Goal: Transaction & Acquisition: Purchase product/service

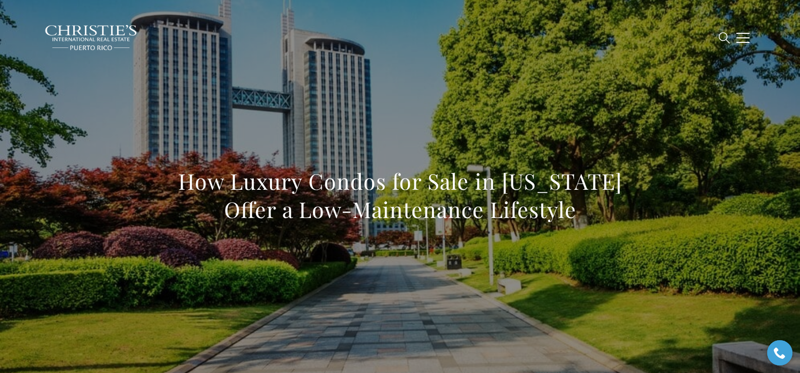
drag, startPoint x: 173, startPoint y: 177, endPoint x: 589, endPoint y: 209, distance: 416.9
click at [589, 209] on div "How Luxury Condos for Sale in Puerto Rico Offer a Low-Maintenance Lifestyle" at bounding box center [400, 202] width 707 height 303
copy h1 "How Luxury Condos for Sale in Puerto Rico Offer a Low-Maintenance Lifestyle"
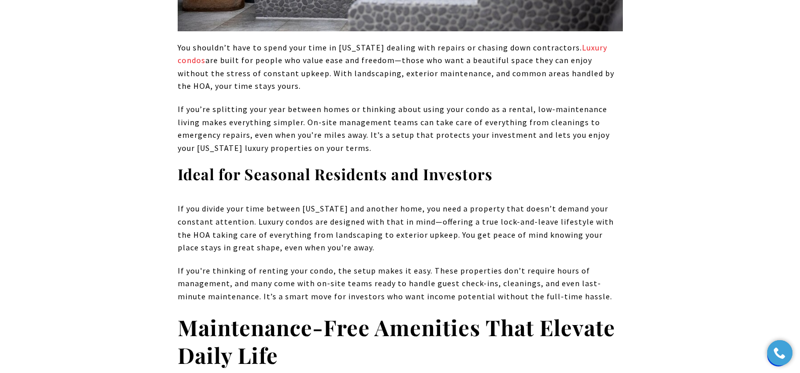
scroll to position [1633, 0]
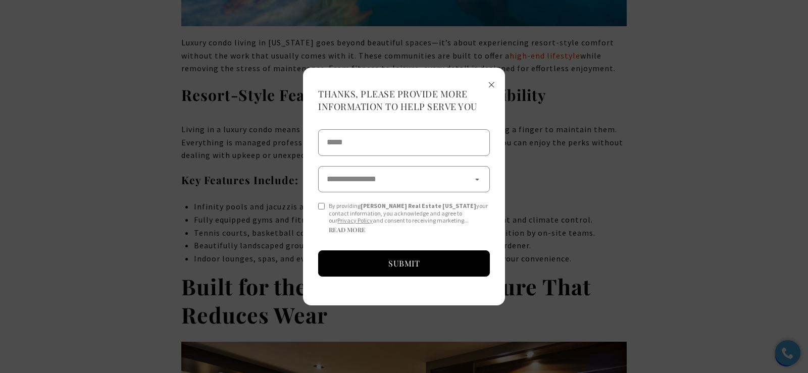
drag, startPoint x: 491, startPoint y: 86, endPoint x: 517, endPoint y: 95, distance: 27.8
click at [491, 86] on span "×" at bounding box center [491, 84] width 7 height 19
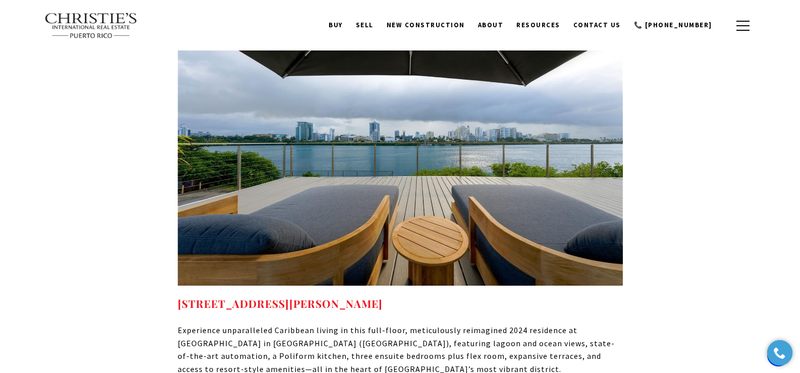
scroll to position [5164, 0]
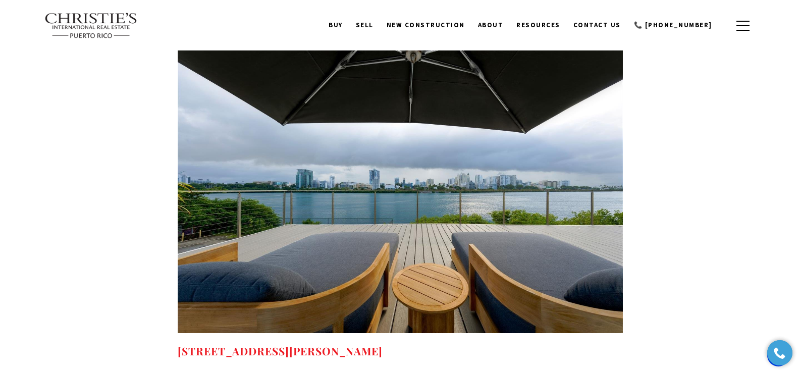
drag, startPoint x: 413, startPoint y: 225, endPoint x: 176, endPoint y: 226, distance: 237.4
copy link "1004 ASHFORD AVE SAN JUAN PR, 00907"
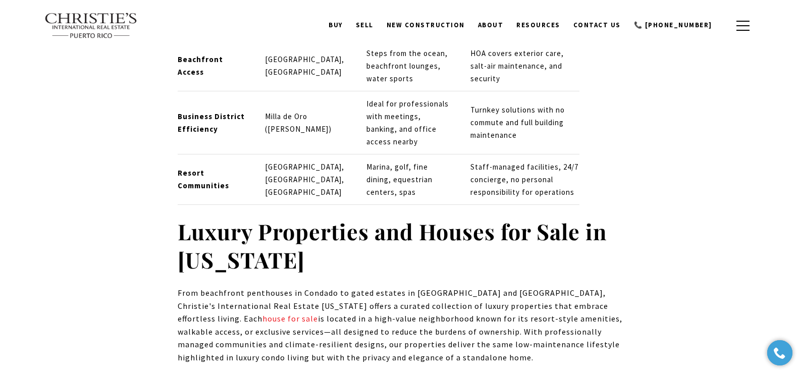
scroll to position [4795, 0]
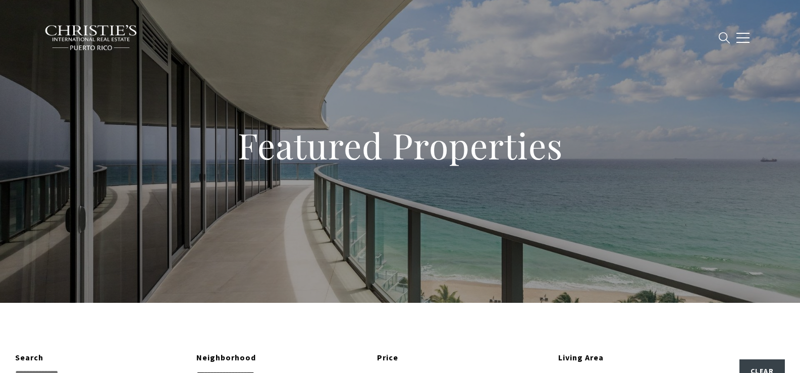
type input "**********"
type input "*********"
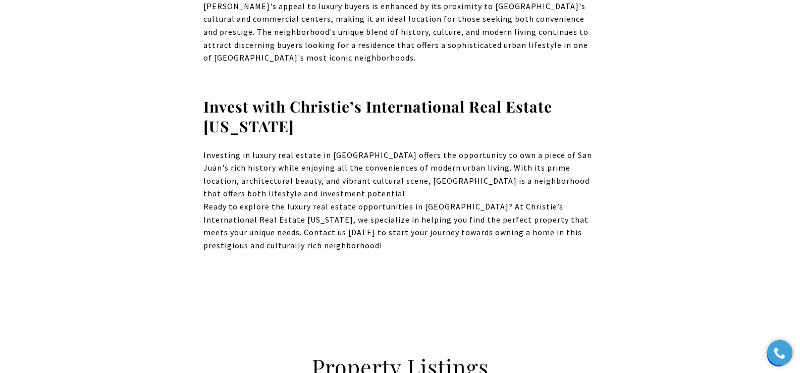
scroll to position [353, 0]
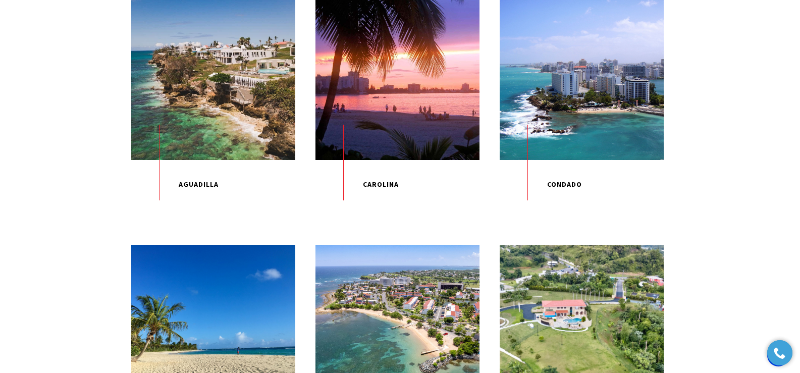
scroll to position [366, 0]
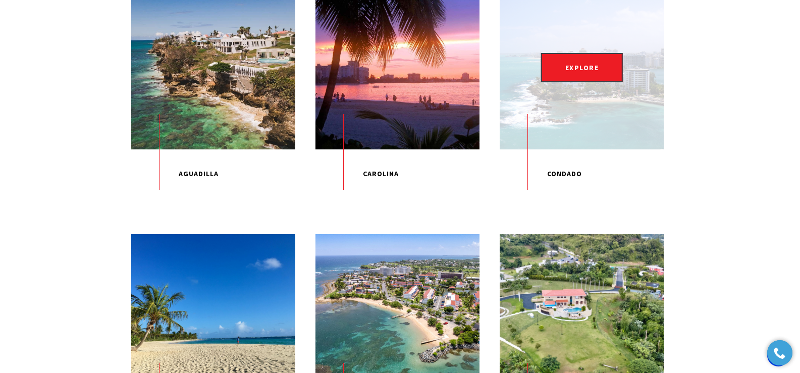
click at [582, 91] on div "EXPLORE" at bounding box center [582, 67] width 164 height 164
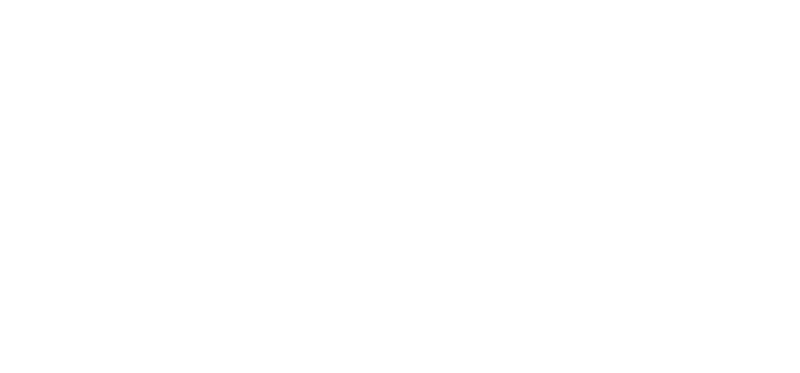
type input "**********"
type input "*********"
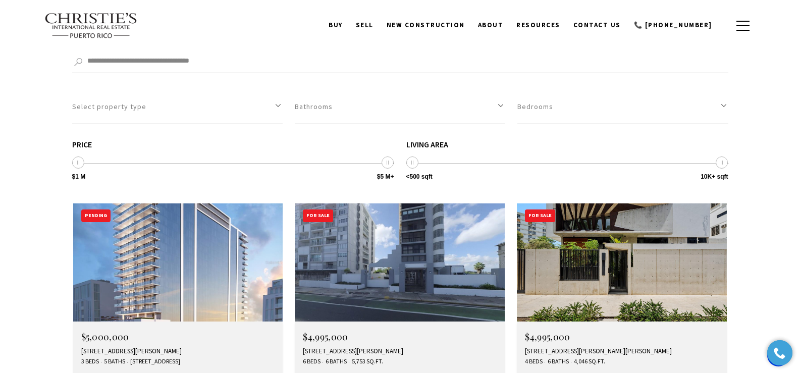
scroll to position [2720, 0]
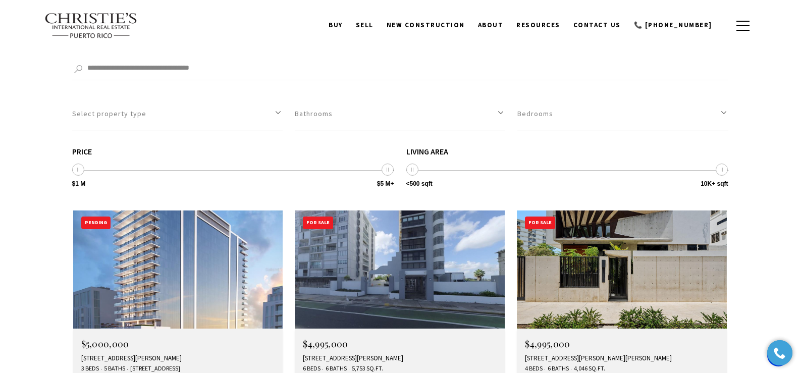
click at [361, 355] on div "25R AVE ASFHORD #PH17, SAN JUAN, PR 00907" at bounding box center [400, 359] width 194 height 8
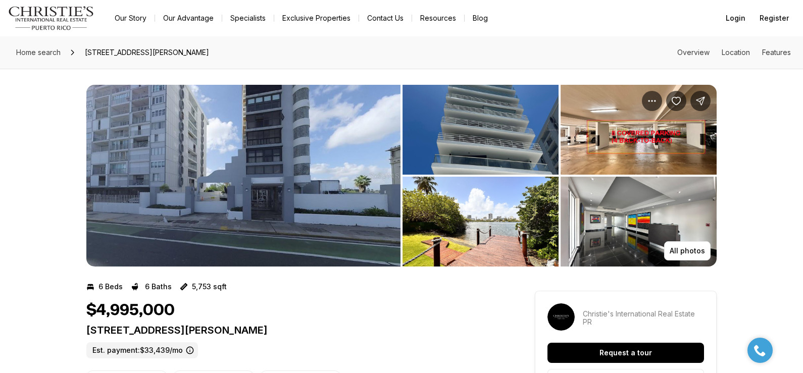
scroll to position [8, 0]
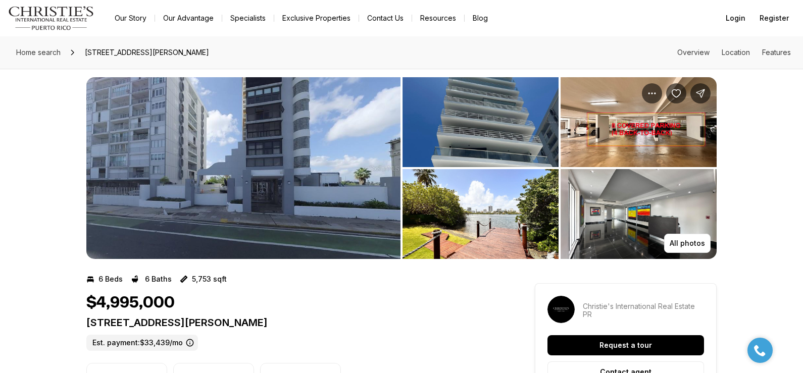
drag, startPoint x: 86, startPoint y: 324, endPoint x: 323, endPoint y: 322, distance: 236.4
click at [323, 322] on p "[STREET_ADDRESS][PERSON_NAME]" at bounding box center [292, 323] width 412 height 12
copy p "[STREET_ADDRESS][PERSON_NAME]"
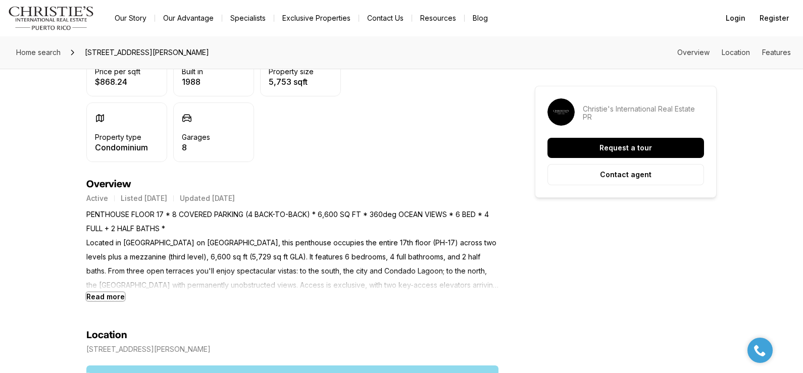
click at [106, 298] on b "Read more" at bounding box center [105, 296] width 38 height 9
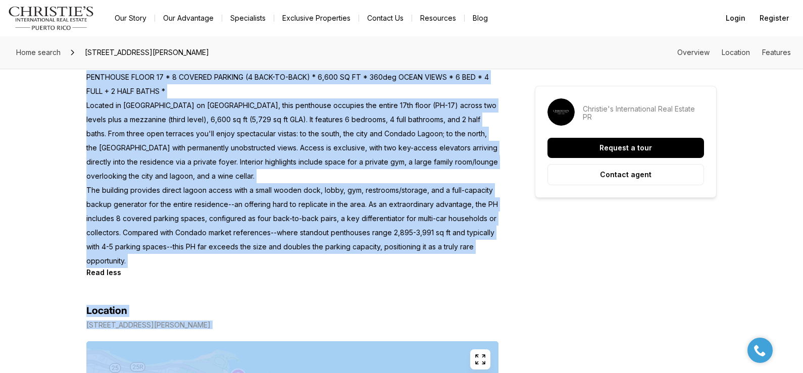
scroll to position [493, 0]
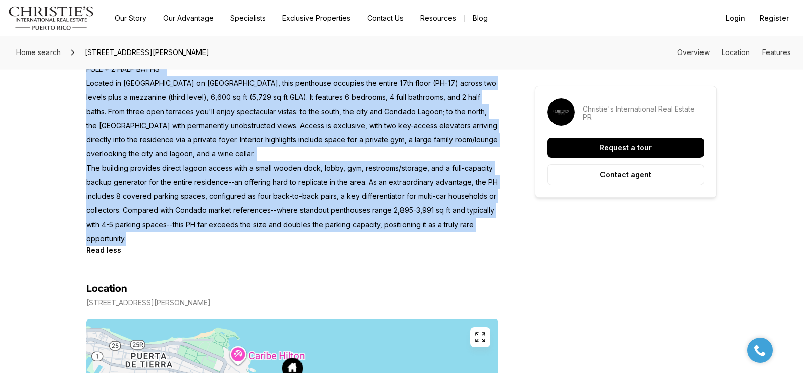
drag, startPoint x: 88, startPoint y: 214, endPoint x: 144, endPoint y: 241, distance: 62.1
click at [144, 241] on p "PENTHOUSE FLOOR 17 * 8 COVERED PARKING (4 BACK-TO-BACK) * 6,600 SQ FT * 360deg …" at bounding box center [292, 147] width 412 height 198
copy p "PENTHOUSE FLOOR 17 * 8 COVERED PARKING (4 BACK-TO-BACK) * 6,600 SQ FT * 360deg …"
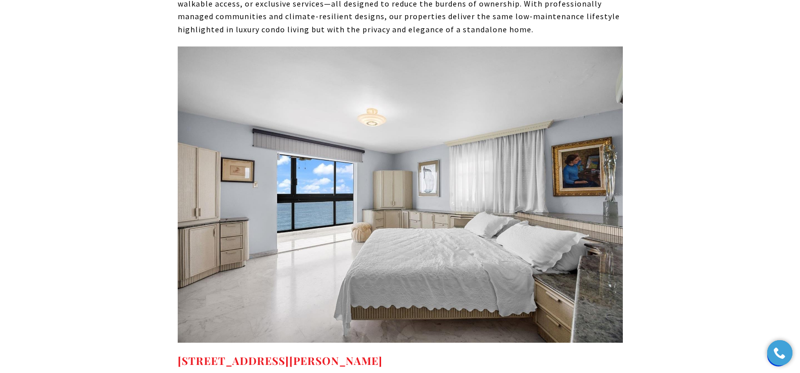
scroll to position [5195, 0]
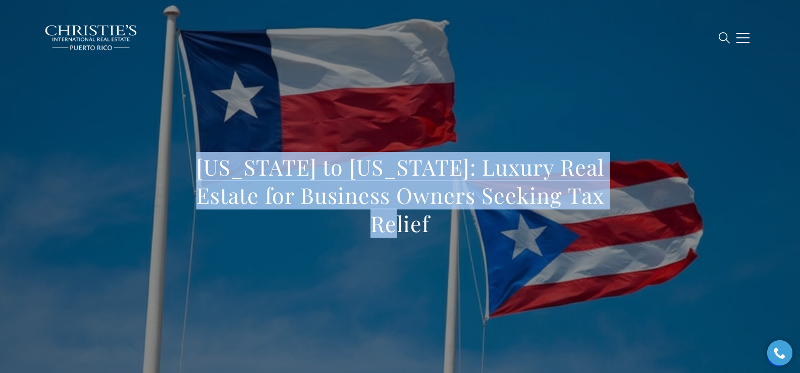
drag, startPoint x: 189, startPoint y: 176, endPoint x: 615, endPoint y: 218, distance: 427.8
click at [615, 218] on h1 "[US_STATE] to [US_STATE]: Luxury Real Estate for Business Owners Seeking Tax Re…" at bounding box center [400, 195] width 445 height 85
copy h1 "[US_STATE] to [US_STATE]: Luxury Real Estate for Business Owners Seeking Tax Re…"
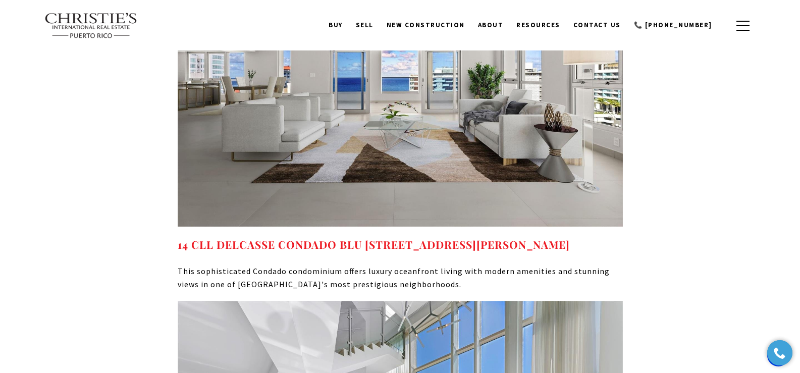
scroll to position [4944, 0]
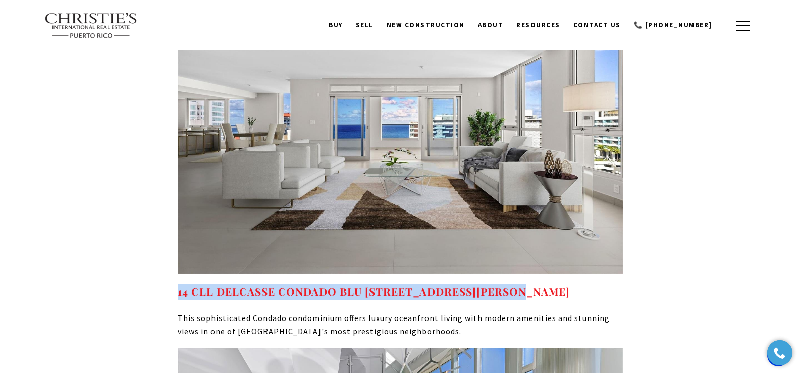
drag, startPoint x: 519, startPoint y: 178, endPoint x: 171, endPoint y: 177, distance: 347.5
copy link "14 CLL DELCASSE CONDADO BLU #14A SAN JUAN PR, 00907"
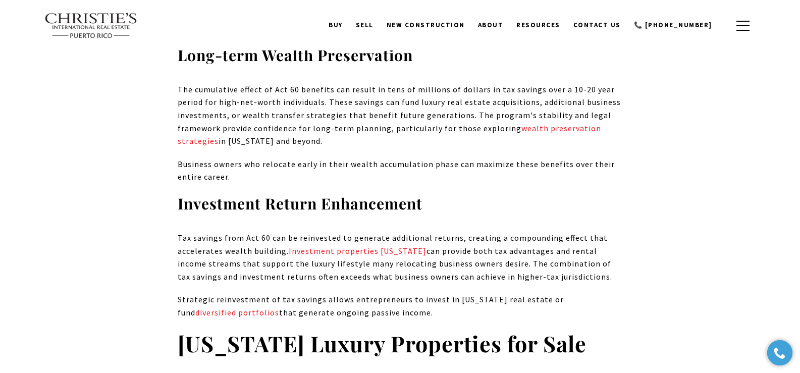
scroll to position [4497, 0]
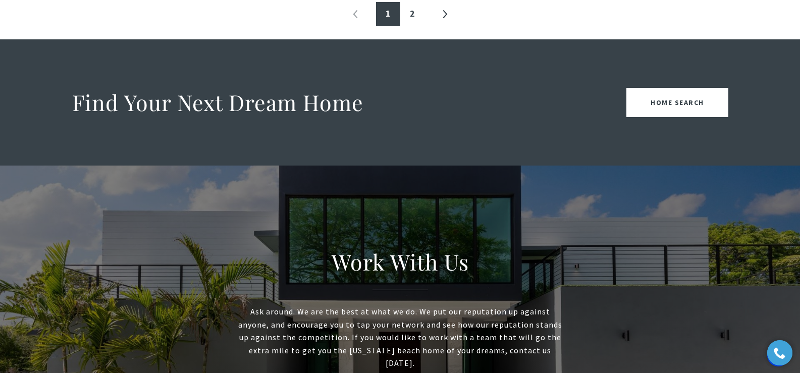
scroll to position [1019, 0]
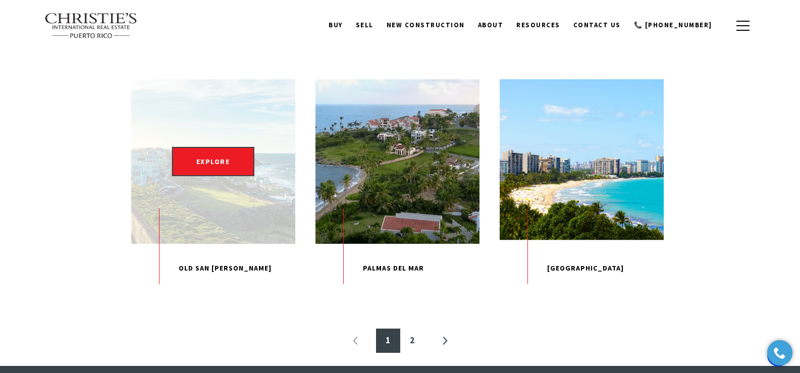
click at [222, 231] on div "EXPLORE" at bounding box center [213, 161] width 164 height 164
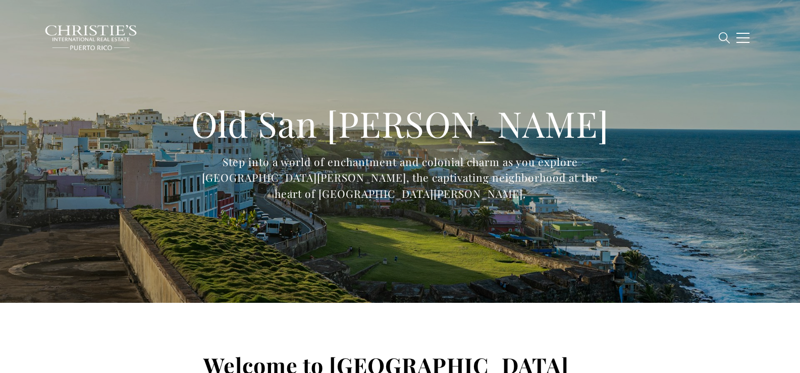
type input "**********"
type input "*********"
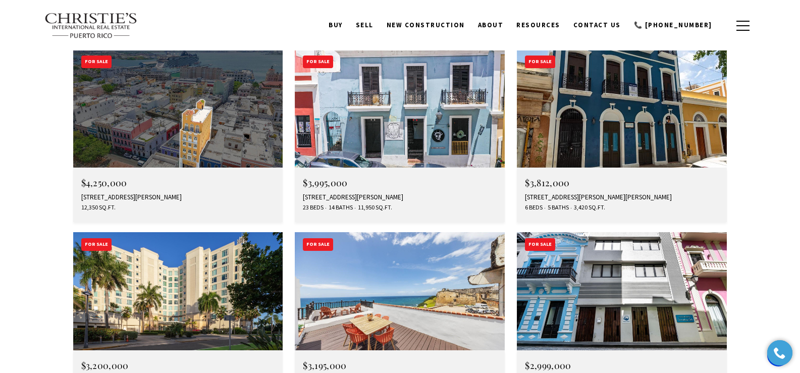
scroll to position [2612, 0]
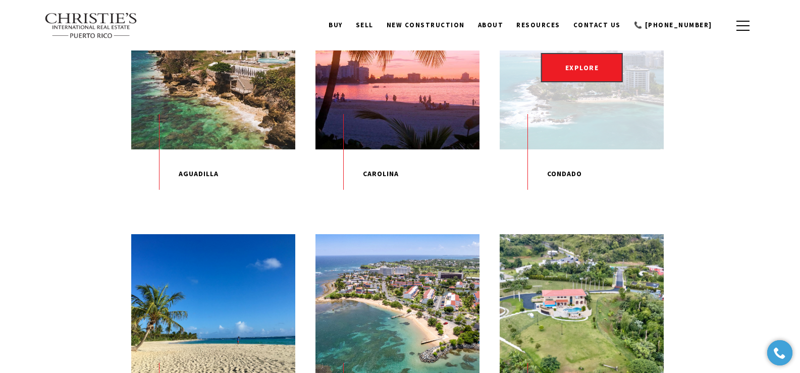
click at [563, 186] on p "Condado" at bounding box center [582, 173] width 164 height 49
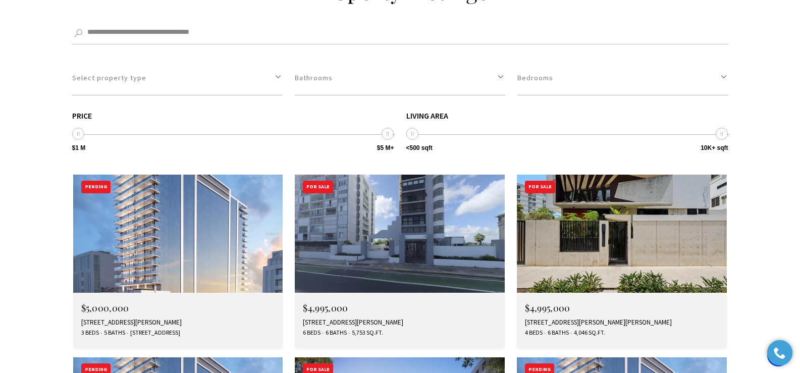
scroll to position [2785, 0]
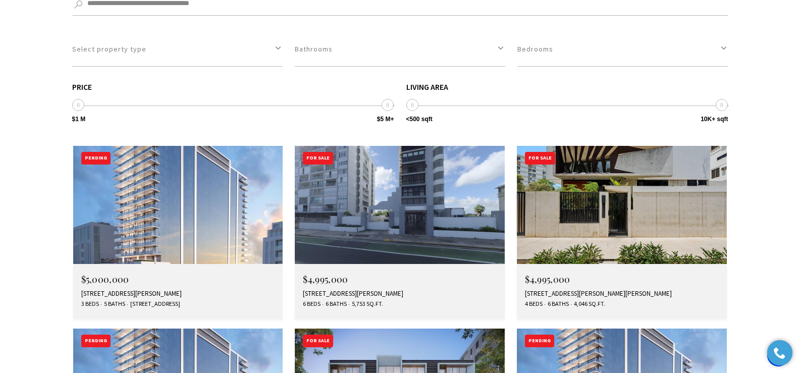
click at [571, 290] on div "[STREET_ADDRESS][PERSON_NAME][PERSON_NAME]" at bounding box center [622, 294] width 194 height 8
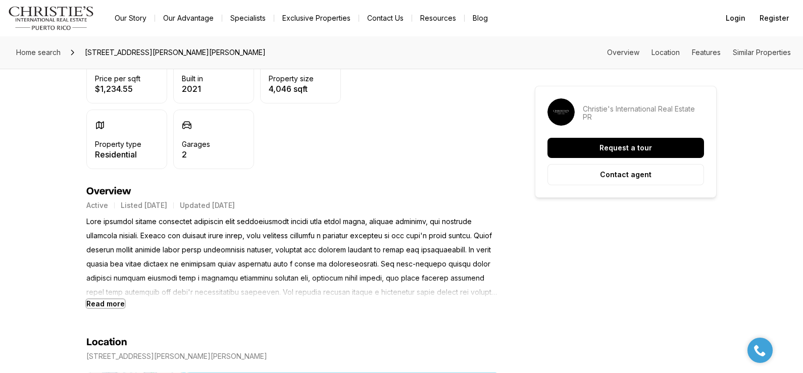
click at [101, 305] on b "Read more" at bounding box center [105, 303] width 38 height 9
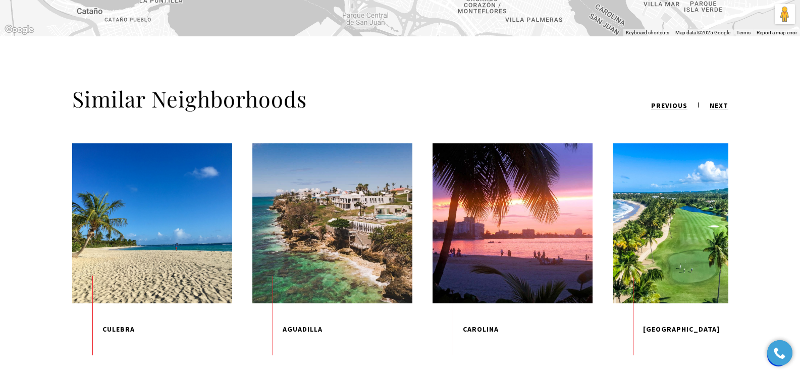
scroll to position [3772, 0]
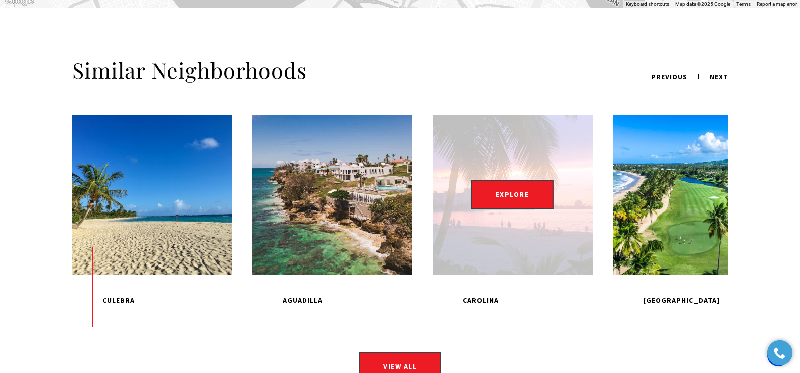
click at [482, 275] on p "Carolina" at bounding box center [513, 301] width 160 height 53
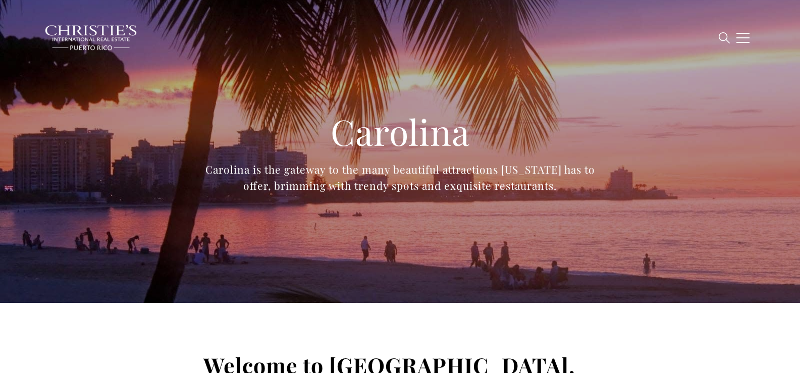
type input "**********"
type input "*********"
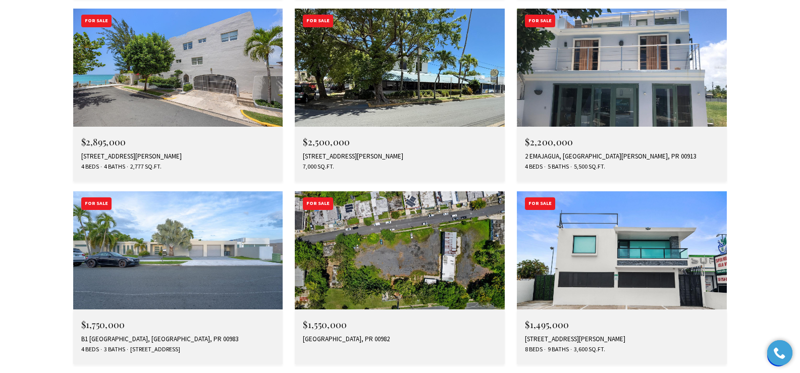
scroll to position [3077, 0]
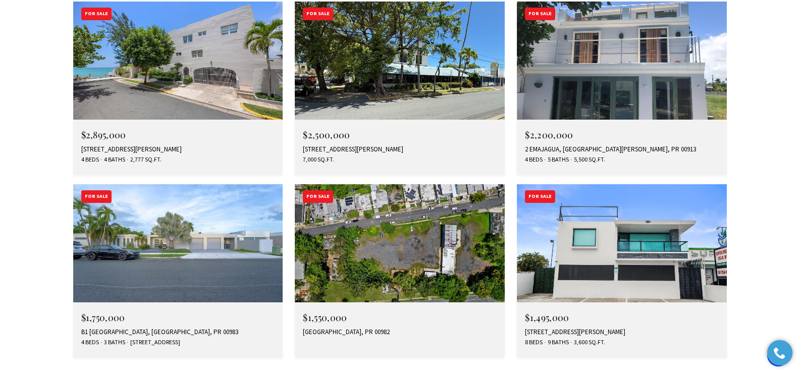
drag, startPoint x: 807, startPoint y: 16, endPoint x: 244, endPoint y: 59, distance: 563.7
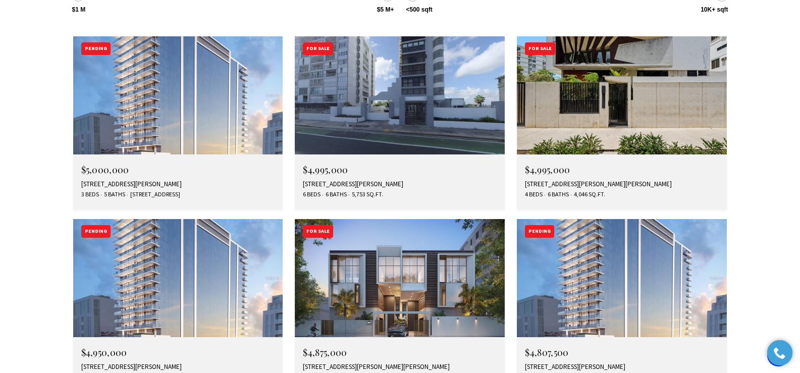
scroll to position [2958, 0]
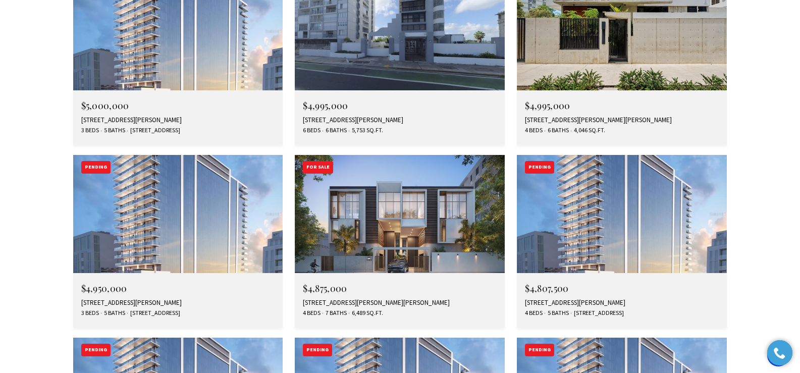
click at [356, 299] on div "1365 WILSON AVENUE EAST, HAVEN THE RESIDENCES, SAN JUAN, PR 00907" at bounding box center [400, 303] width 194 height 8
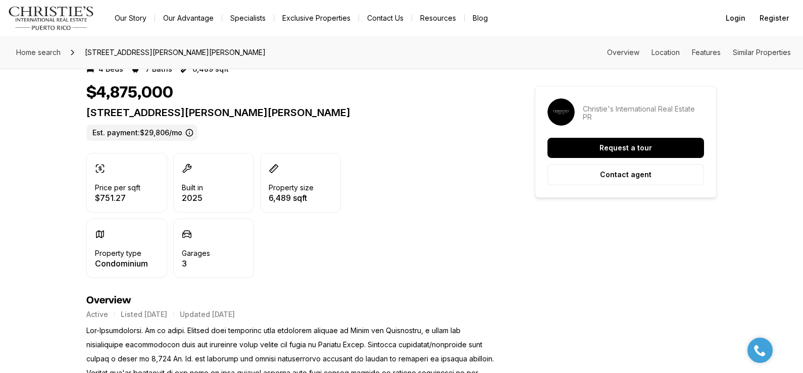
scroll to position [198, 0]
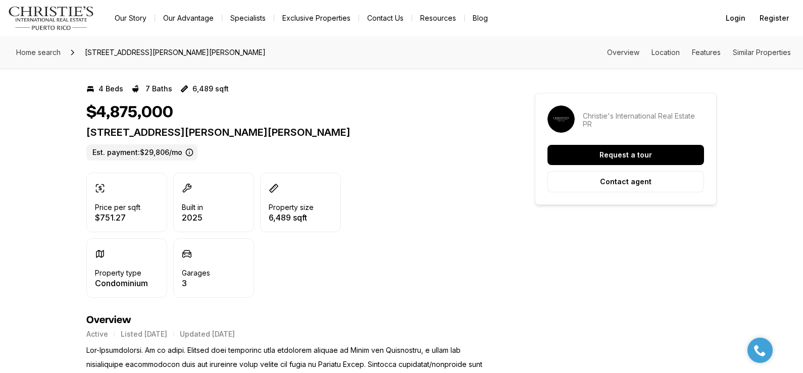
drag, startPoint x: 87, startPoint y: 134, endPoint x: 468, endPoint y: 137, distance: 380.8
click at [468, 137] on p "1365 WILSON AVENUE EAST, HAVEN THE RESIDENCES SAN JUAN PR, 00907" at bounding box center [292, 132] width 412 height 12
copy p "1365 WILSON AVENUE EAST, HAVEN THE RESIDENCES SAN JUAN PR, 00907"
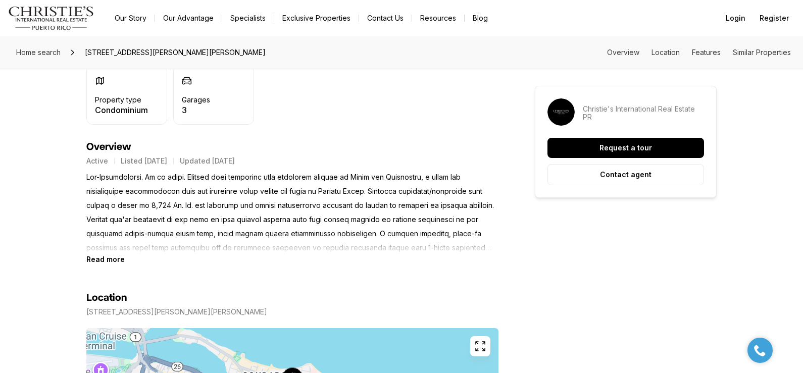
scroll to position [430, 0]
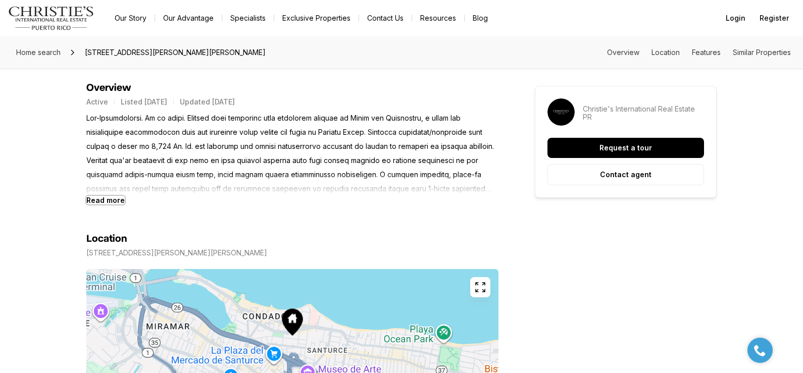
click at [103, 200] on b "Read more" at bounding box center [105, 200] width 38 height 9
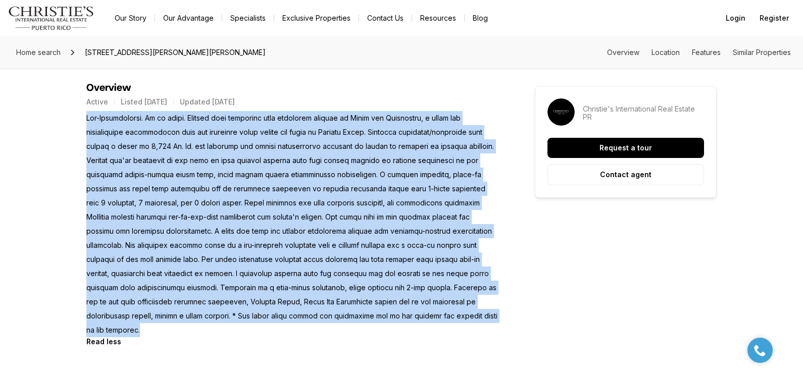
drag, startPoint x: 88, startPoint y: 116, endPoint x: 345, endPoint y: 314, distance: 324.8
click at [345, 314] on p at bounding box center [292, 224] width 412 height 226
copy p "Pre-Construction. To be built. Elevate your lifestyle with luxurious comfort at…"
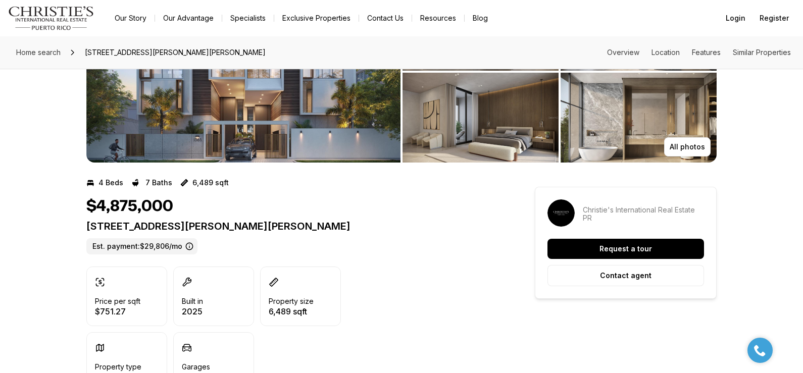
drag, startPoint x: 88, startPoint y: 226, endPoint x: 484, endPoint y: 228, distance: 396.4
click at [484, 228] on p "1365 WILSON AVENUE EAST, HAVEN THE RESIDENCES SAN JUAN PR, 00907" at bounding box center [292, 226] width 412 height 12
copy p "1365 WILSON AVENUE EAST, HAVEN THE RESIDENCES SAN JUAN PR, 00907"
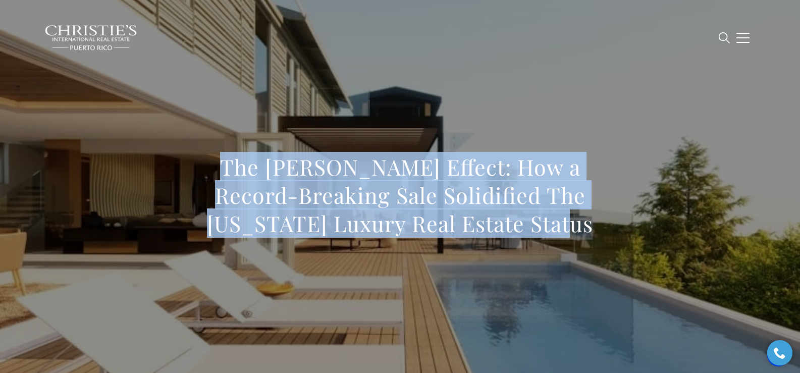
drag, startPoint x: 171, startPoint y: 157, endPoint x: 546, endPoint y: 230, distance: 382.4
click at [546, 230] on div "The [PERSON_NAME] Effect: How a Record-Breaking Sale Solidified The [US_STATE] …" at bounding box center [400, 202] width 707 height 303
copy h1 "The [PERSON_NAME] Effect: How a Record-Breaking Sale Solidified The [US_STATE] …"
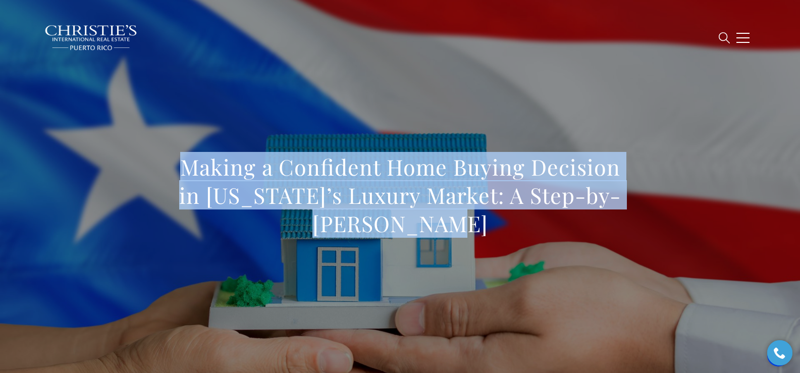
drag, startPoint x: 170, startPoint y: 167, endPoint x: 489, endPoint y: 234, distance: 326.1
click at [489, 234] on div "Making a Confident Home Buying Decision in [US_STATE]’s Luxury Market: A Step-b…" at bounding box center [400, 202] width 707 height 303
copy h1 "Making a Confident Home Buying Decision in [US_STATE]’s Luxury Market: A Step-b…"
